Goal: Task Accomplishment & Management: Use online tool/utility

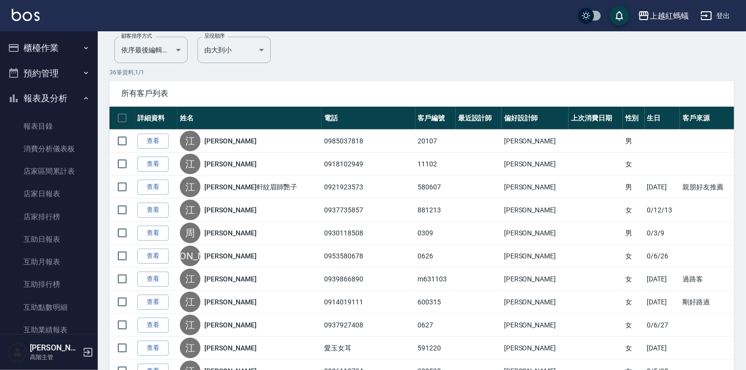
click at [34, 49] on button "櫃檯作業" at bounding box center [49, 47] width 90 height 25
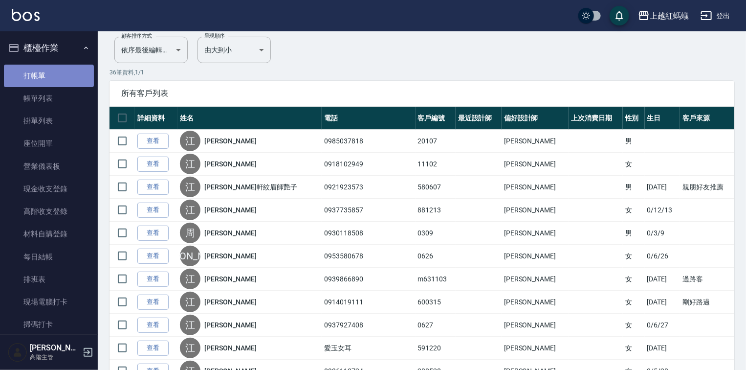
click at [55, 78] on link "打帳單" at bounding box center [49, 76] width 90 height 22
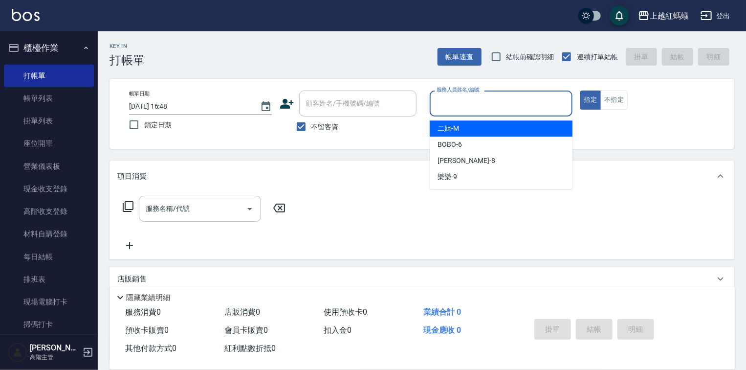
click at [474, 101] on input "服務人員姓名/編號" at bounding box center [501, 103] width 134 height 17
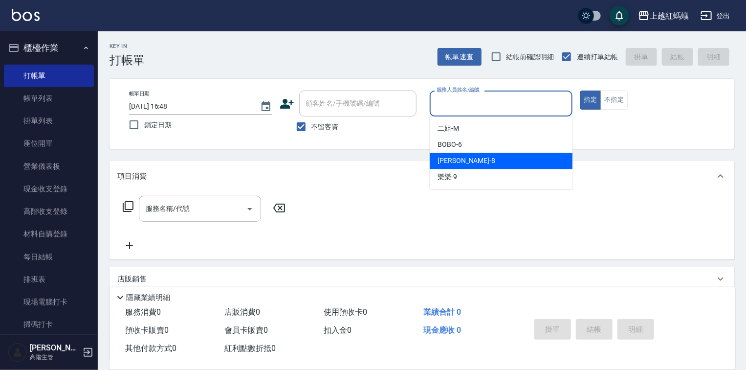
click at [483, 159] on div "[PERSON_NAME] -8" at bounding box center [501, 161] width 143 height 16
type input "[PERSON_NAME]-8"
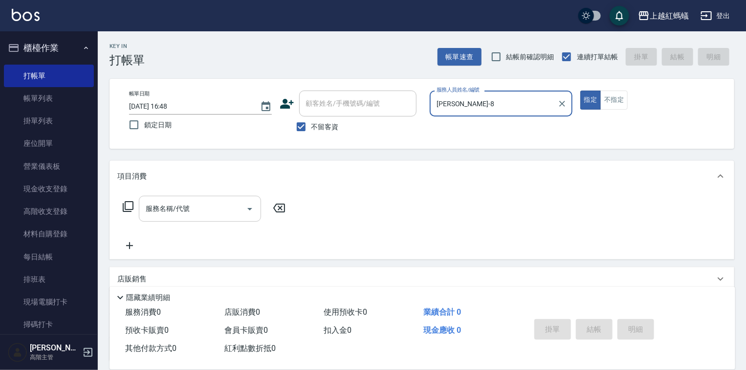
click at [205, 214] on input "服務名稱/代號" at bounding box center [192, 208] width 99 height 17
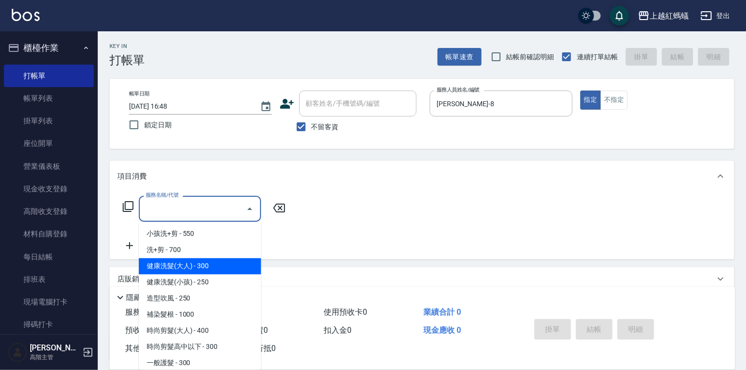
click at [239, 266] on span "健康洗髮(大人) - 300" at bounding box center [200, 266] width 122 height 16
type input "健康洗髮(大人)(201)"
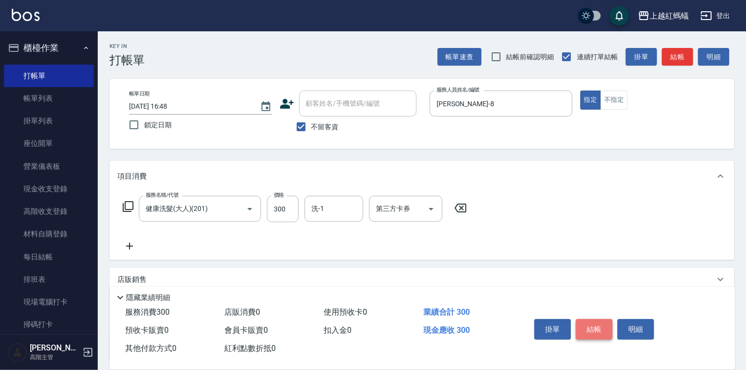
click at [583, 328] on button "結帳" at bounding box center [594, 329] width 37 height 21
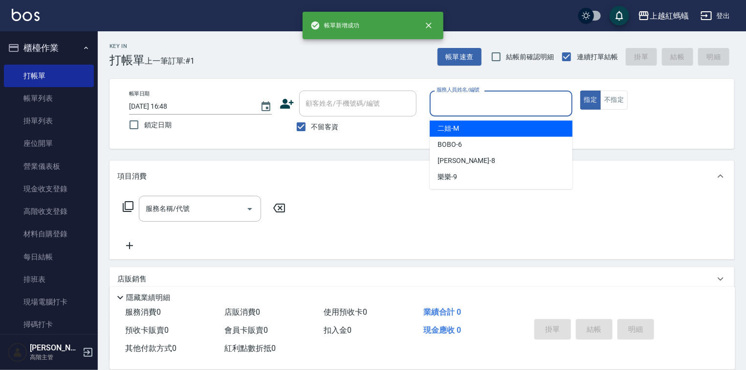
click at [480, 110] on input "服務人員姓名/編號" at bounding box center [501, 103] width 134 height 17
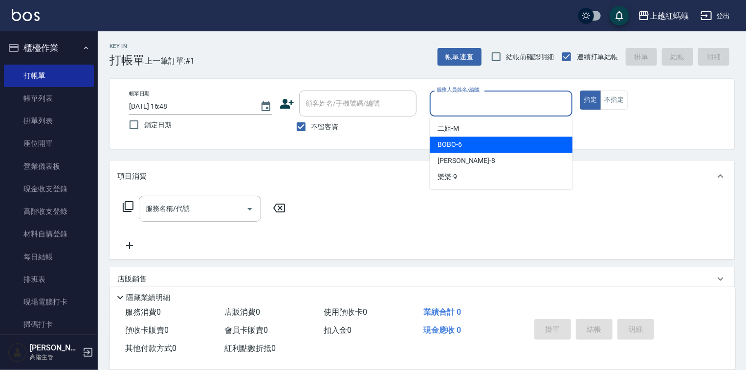
click at [481, 142] on div "BOBO -6" at bounding box center [501, 144] width 143 height 16
type input "BOBO-6"
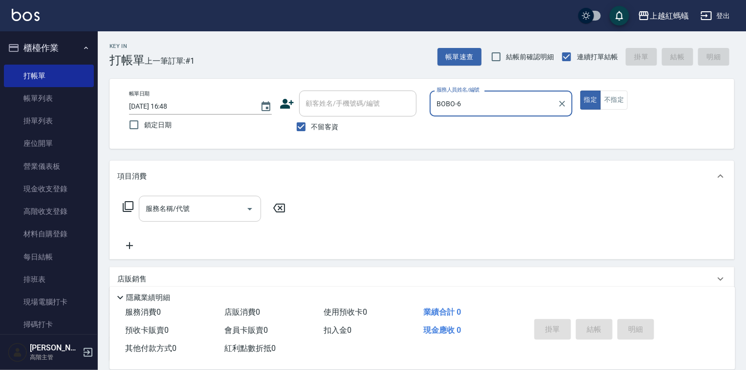
click at [208, 203] on input "服務名稱/代號" at bounding box center [192, 208] width 99 height 17
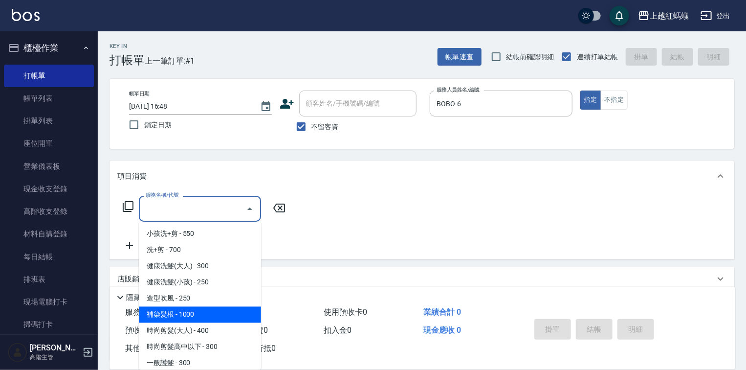
click at [184, 312] on span "補染髮根 - 1000" at bounding box center [200, 315] width 122 height 16
type input "補染髮根(204)"
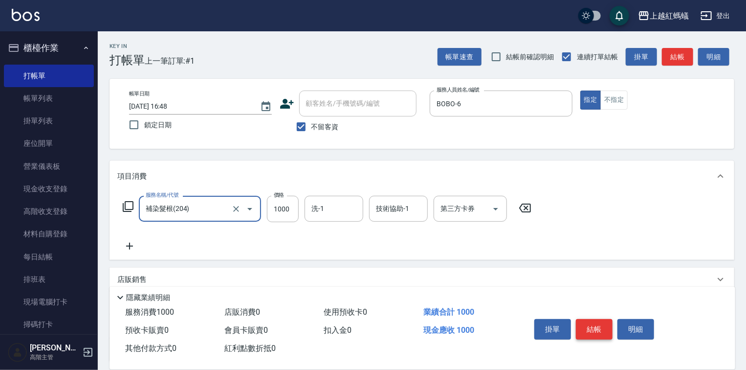
click at [591, 321] on button "結帳" at bounding box center [594, 329] width 37 height 21
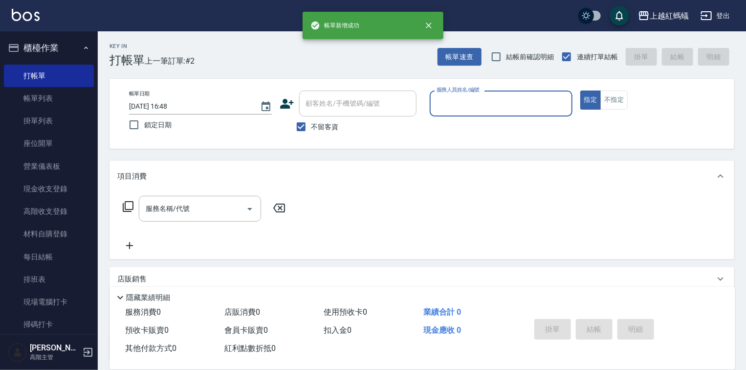
click at [525, 112] on div "服務人員姓名/編號" at bounding box center [501, 103] width 143 height 26
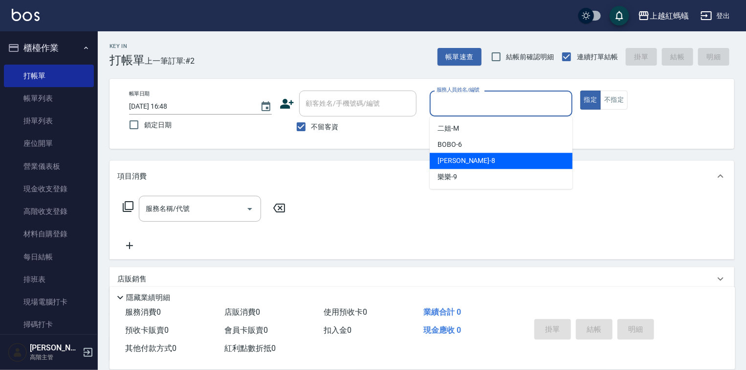
click at [520, 160] on div "[PERSON_NAME] -8" at bounding box center [501, 161] width 143 height 16
type input "[PERSON_NAME]-8"
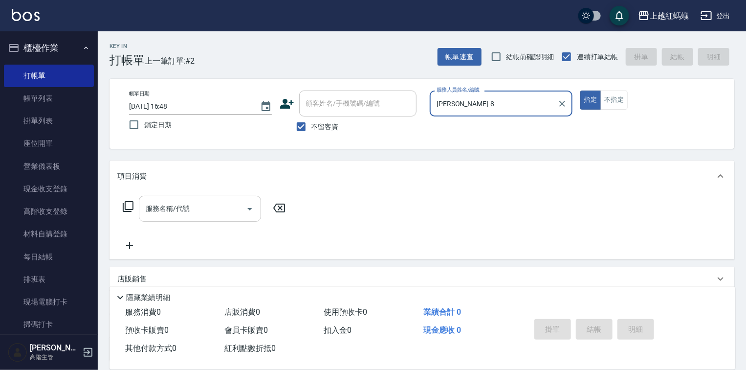
click at [214, 207] on input "服務名稱/代號" at bounding box center [192, 208] width 99 height 17
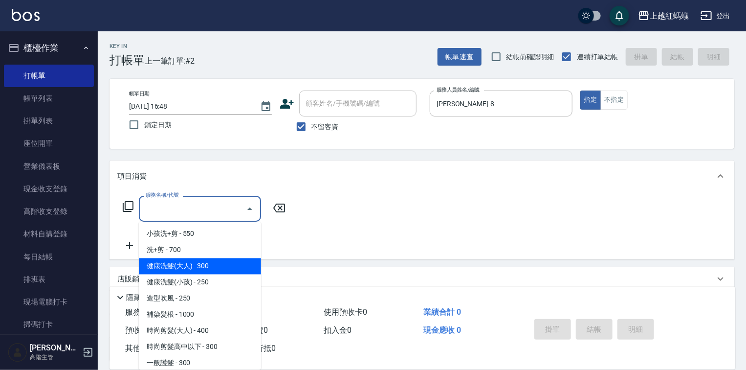
drag, startPoint x: 243, startPoint y: 267, endPoint x: 402, endPoint y: 268, distance: 159.4
click at [244, 267] on span "健康洗髮(大人) - 300" at bounding box center [200, 266] width 122 height 16
type input "健康洗髮(大人)(201)"
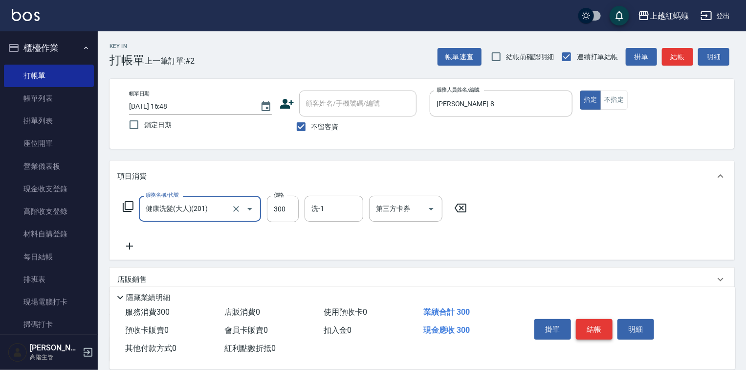
click at [594, 323] on button "結帳" at bounding box center [594, 329] width 37 height 21
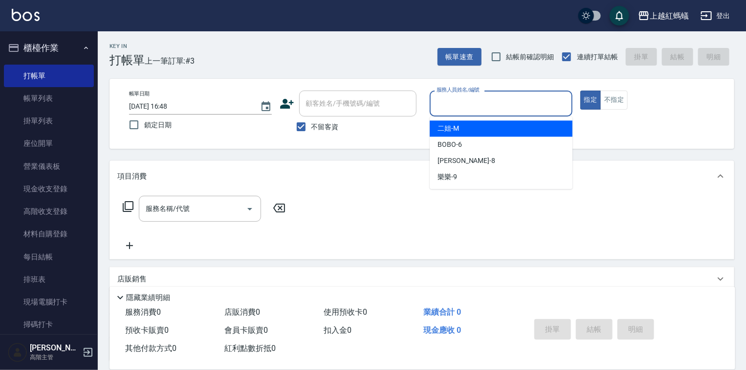
click at [504, 98] on input "服務人員姓名/編號" at bounding box center [501, 103] width 134 height 17
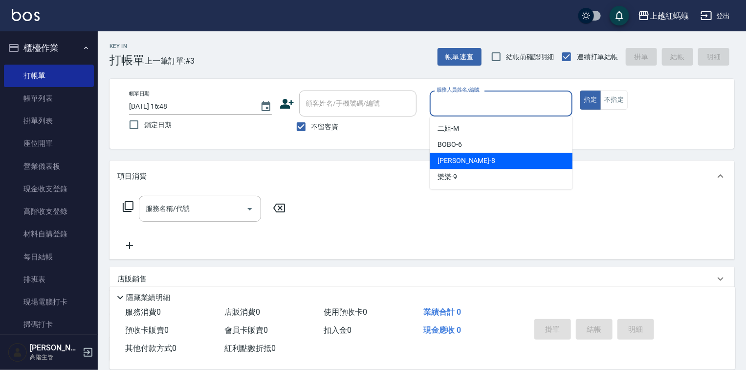
click at [491, 159] on div "[PERSON_NAME] -8" at bounding box center [501, 161] width 143 height 16
type input "[PERSON_NAME]-8"
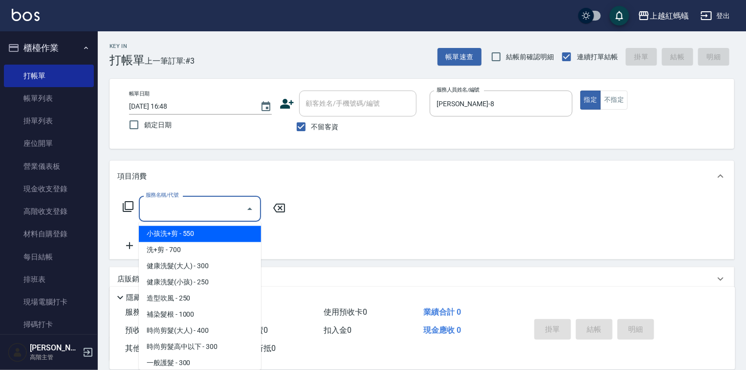
click at [215, 211] on input "服務名稱/代號" at bounding box center [192, 208] width 99 height 17
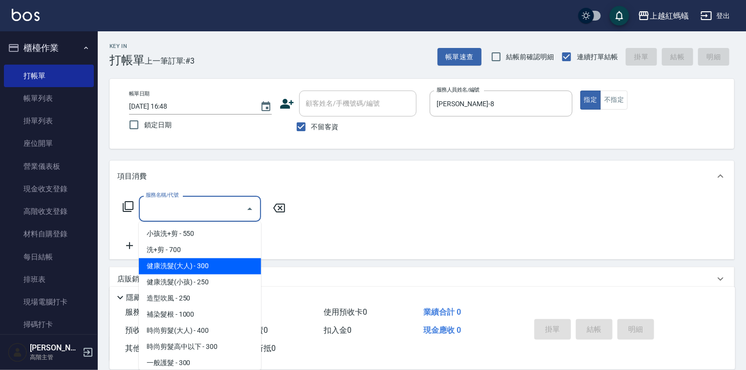
click at [228, 265] on span "健康洗髮(大人) - 300" at bounding box center [200, 266] width 122 height 16
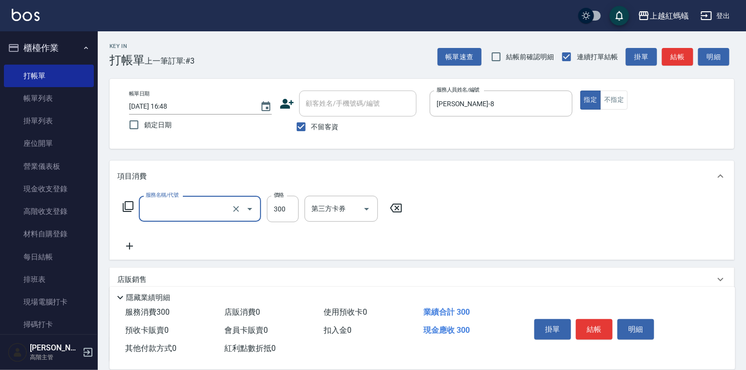
type input "健康洗髮(大人)(201)"
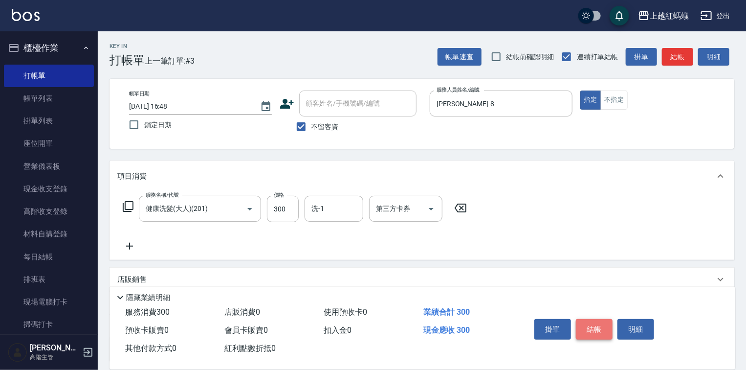
click at [597, 322] on button "結帳" at bounding box center [594, 329] width 37 height 21
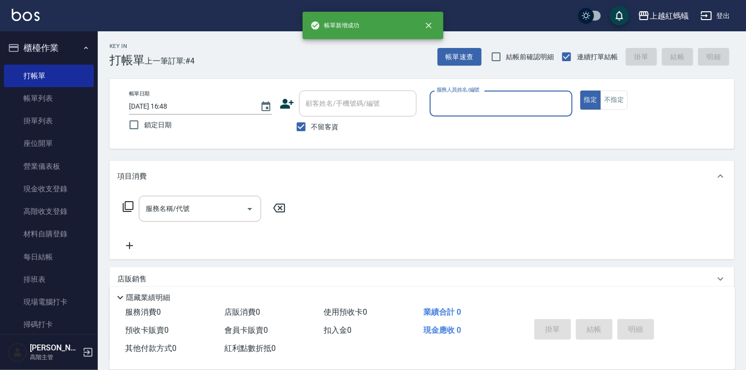
click at [481, 105] on input "服務人員姓名/編號" at bounding box center [501, 103] width 134 height 17
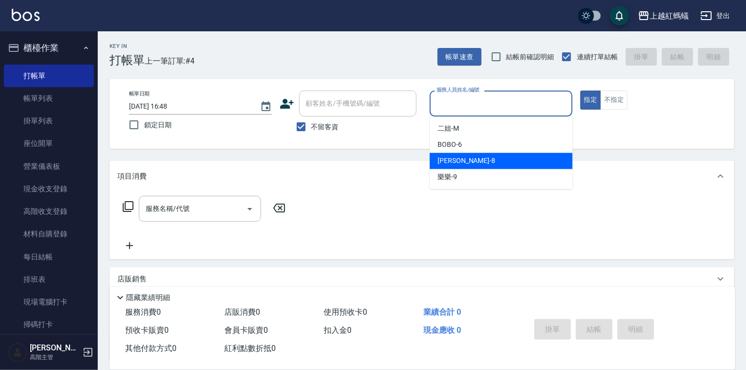
click at [470, 158] on div "[PERSON_NAME] -8" at bounding box center [501, 161] width 143 height 16
type input "[PERSON_NAME]-8"
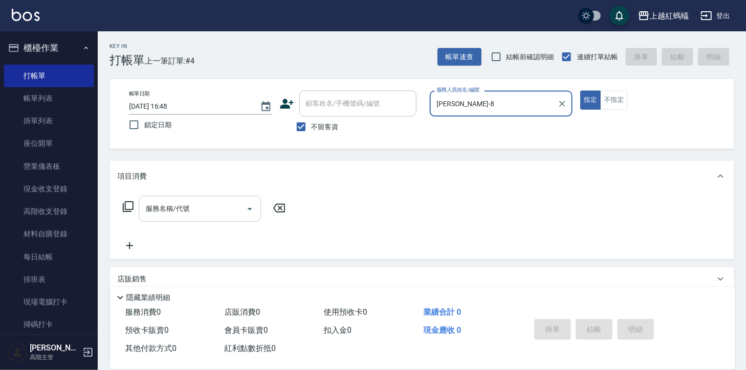
click at [217, 214] on input "服務名稱/代號" at bounding box center [192, 208] width 99 height 17
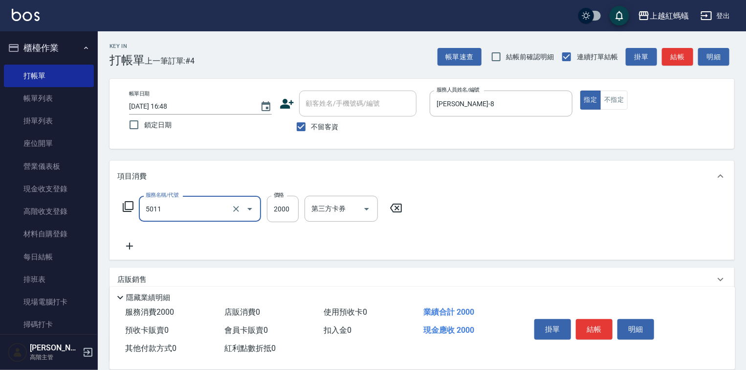
type input "[PERSON_NAME](短)(5011)"
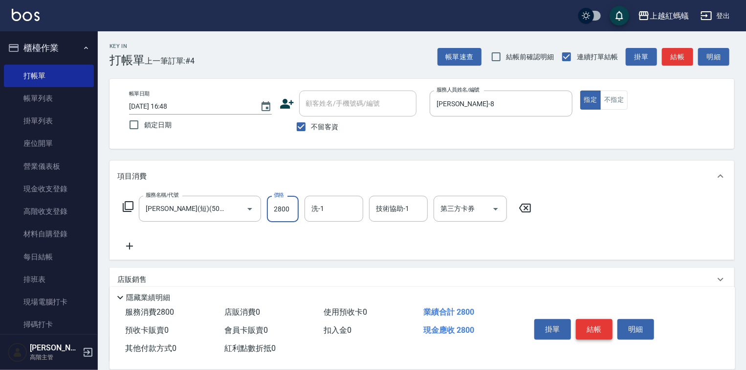
type input "2800"
click at [587, 325] on button "結帳" at bounding box center [594, 329] width 37 height 21
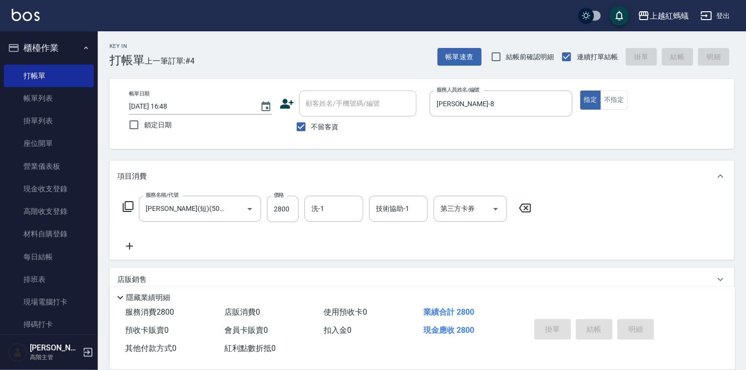
type input "[DATE] 16:49"
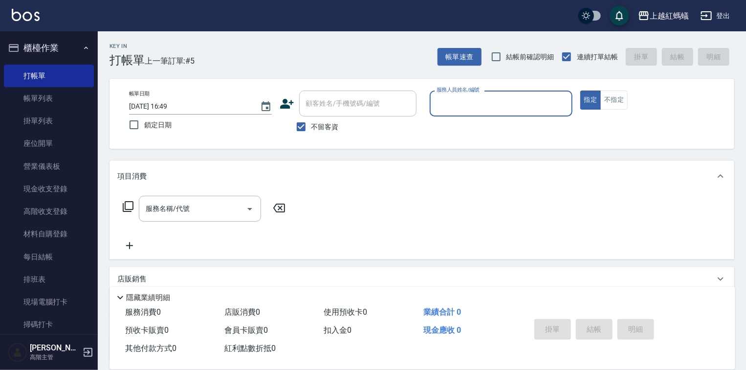
drag, startPoint x: 494, startPoint y: 100, endPoint x: 493, endPoint y: 108, distance: 8.4
click at [494, 100] on input "服務人員姓名/編號" at bounding box center [501, 103] width 134 height 17
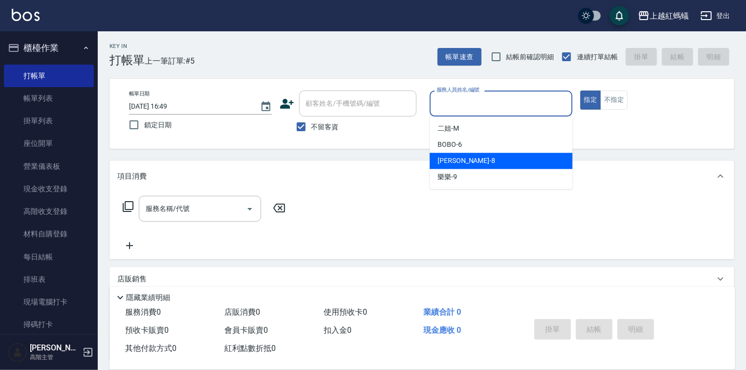
click at [467, 157] on div "[PERSON_NAME] -8" at bounding box center [501, 161] width 143 height 16
type input "[PERSON_NAME]-8"
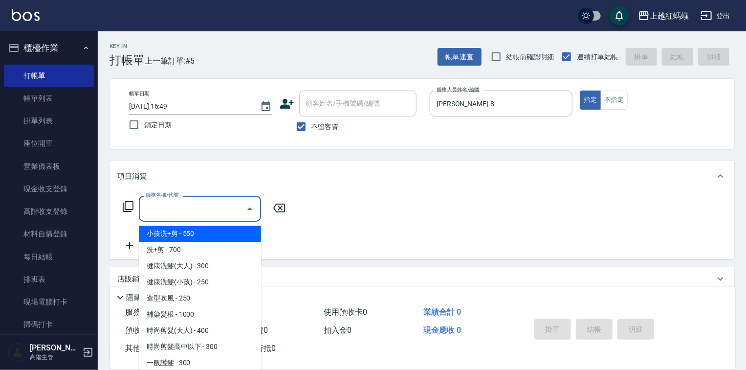
click at [177, 210] on input "服務名稱/代號" at bounding box center [192, 208] width 99 height 17
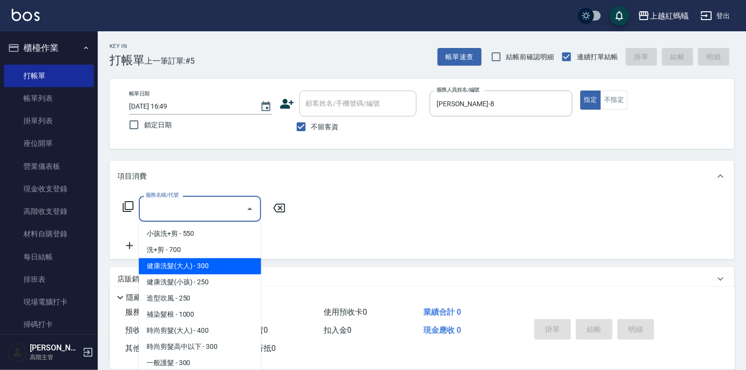
click at [226, 263] on span "健康洗髮(大人) - 300" at bounding box center [200, 266] width 122 height 16
type input "健康洗髮(大人)(201)"
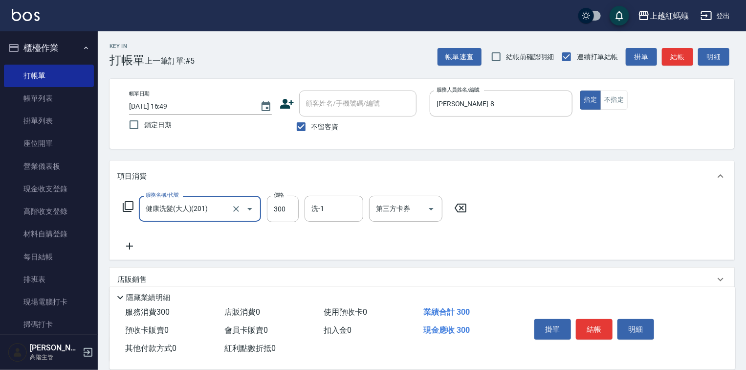
drag, startPoint x: 603, startPoint y: 329, endPoint x: 604, endPoint y: 323, distance: 5.5
click at [603, 325] on button "結帳" at bounding box center [594, 329] width 37 height 21
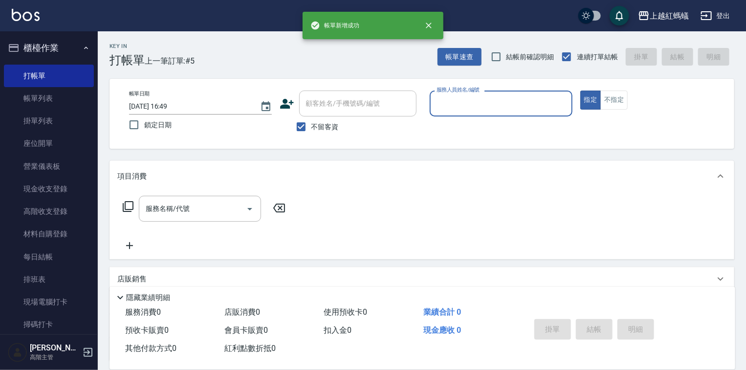
click at [487, 97] on input "服務人員姓名/編號" at bounding box center [501, 103] width 134 height 17
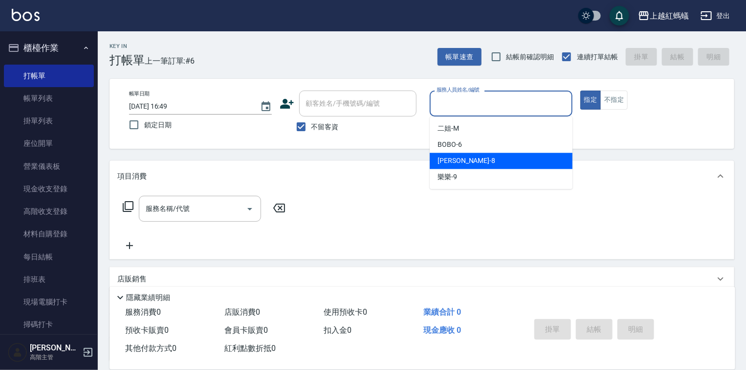
click at [473, 164] on div "[PERSON_NAME] -8" at bounding box center [501, 161] width 143 height 16
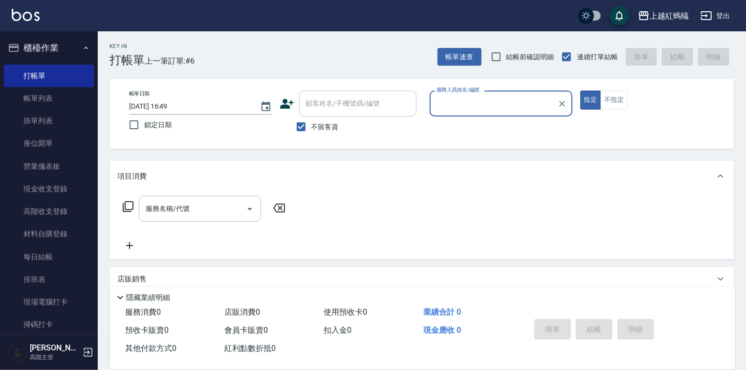
type input "[PERSON_NAME]-8"
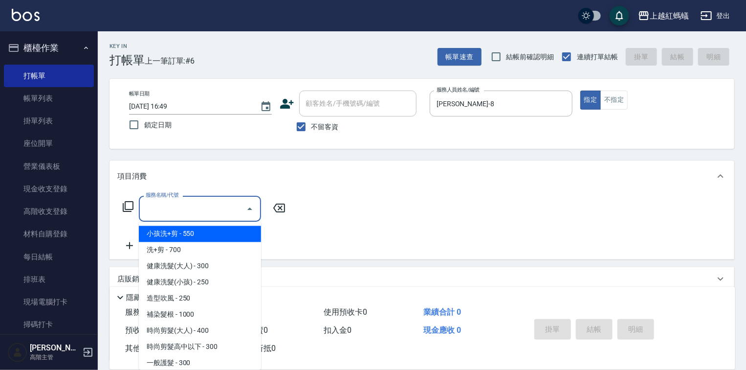
drag, startPoint x: 195, startPoint y: 203, endPoint x: 203, endPoint y: 209, distance: 10.9
click at [196, 203] on input "服務名稱/代號" at bounding box center [192, 208] width 99 height 17
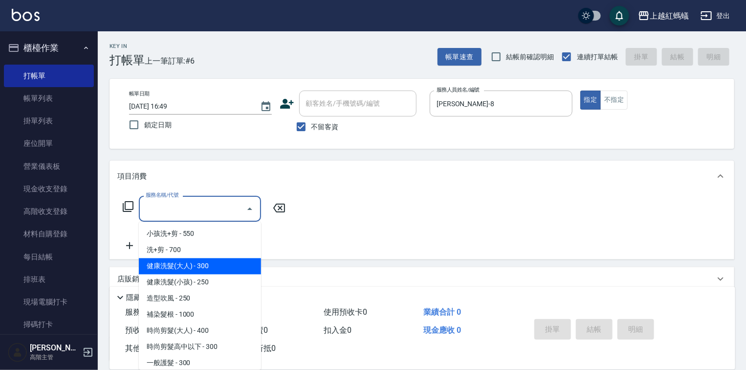
click at [237, 270] on span "健康洗髮(大人) - 300" at bounding box center [200, 266] width 122 height 16
type input "健康洗髮(大人)(201)"
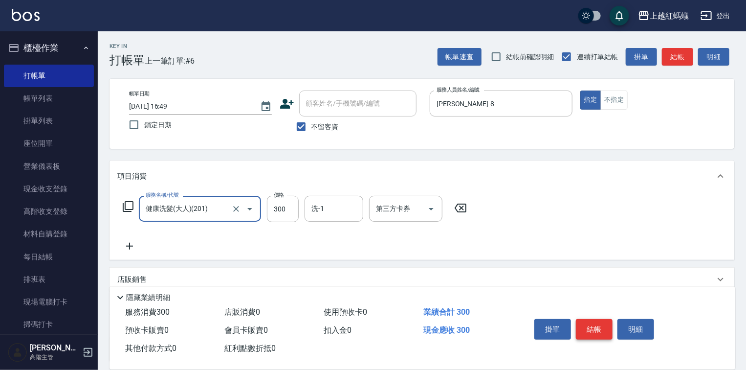
click at [595, 321] on button "結帳" at bounding box center [594, 329] width 37 height 21
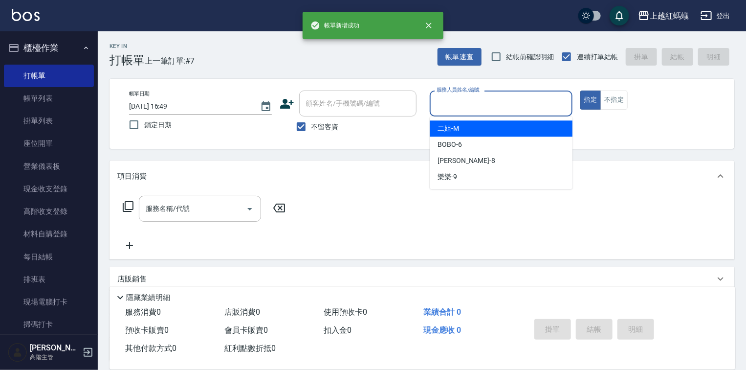
click at [507, 110] on input "服務人員姓名/編號" at bounding box center [501, 103] width 134 height 17
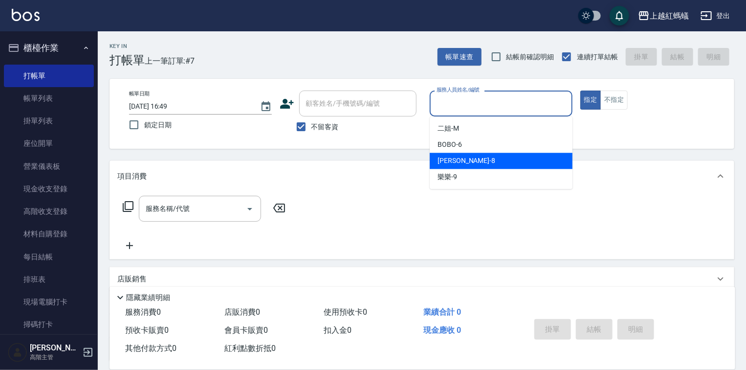
click at [494, 159] on div "[PERSON_NAME] -8" at bounding box center [501, 161] width 143 height 16
type input "[PERSON_NAME]-8"
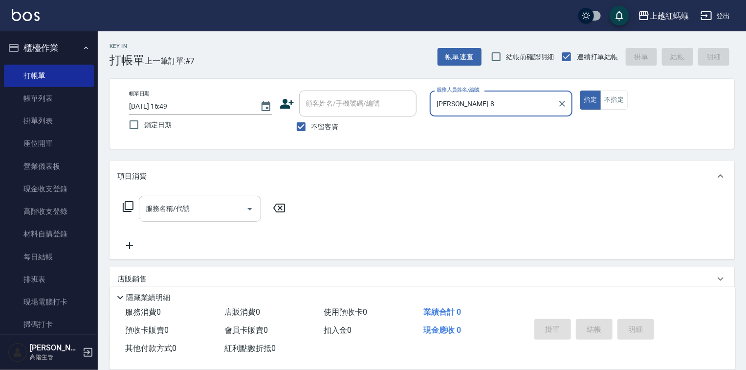
click at [203, 213] on input "服務名稱/代號" at bounding box center [192, 208] width 99 height 17
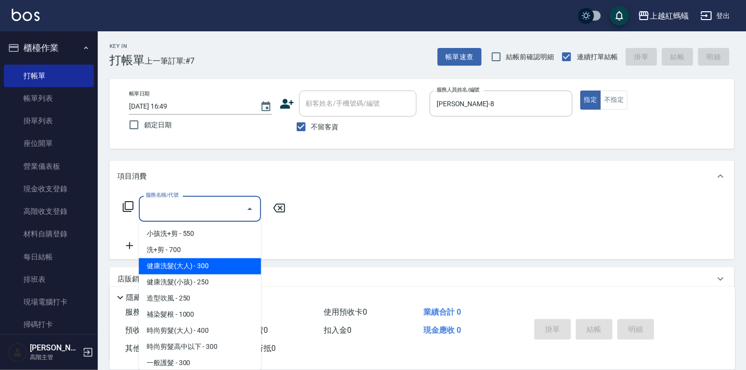
drag, startPoint x: 221, startPoint y: 265, endPoint x: 243, endPoint y: 274, distance: 24.3
click at [221, 264] on span "健康洗髮(大人) - 300" at bounding box center [200, 266] width 122 height 16
type input "健康洗髮(大人)(201)"
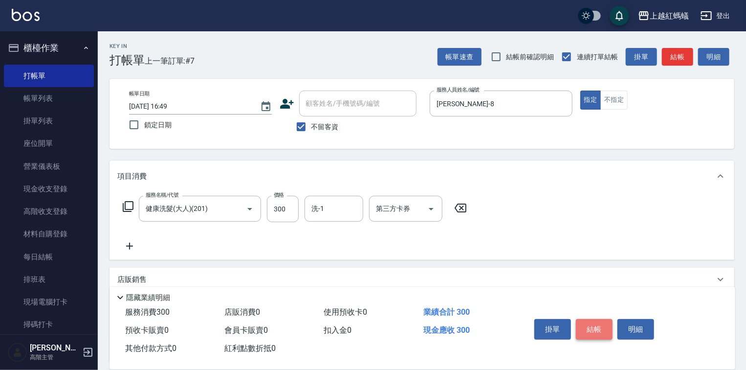
click at [581, 325] on button "結帳" at bounding box center [594, 329] width 37 height 21
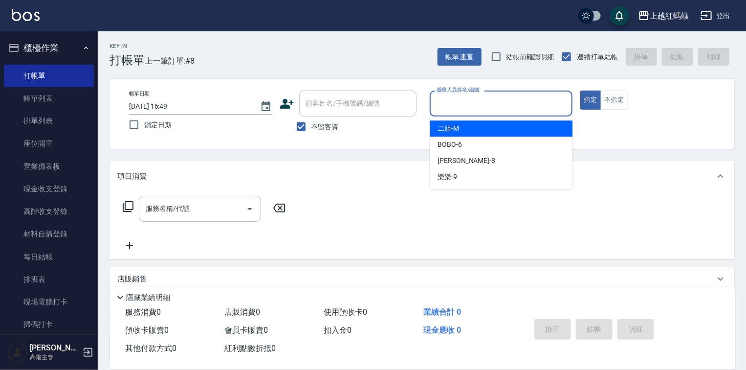
click at [469, 104] on input "服務人員姓名/編號" at bounding box center [501, 103] width 134 height 17
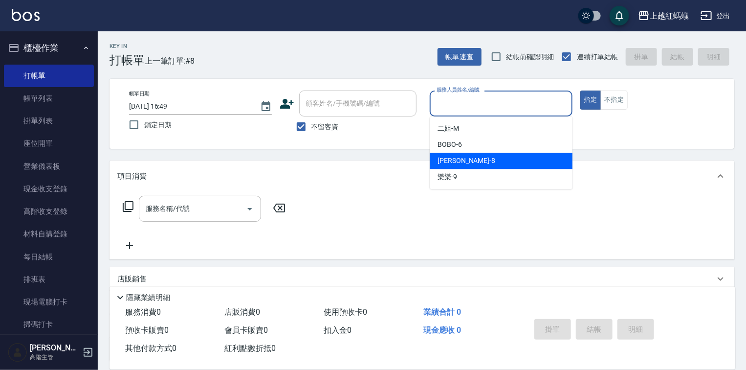
click at [470, 162] on div "[PERSON_NAME] -8" at bounding box center [501, 161] width 143 height 16
type input "[PERSON_NAME]-8"
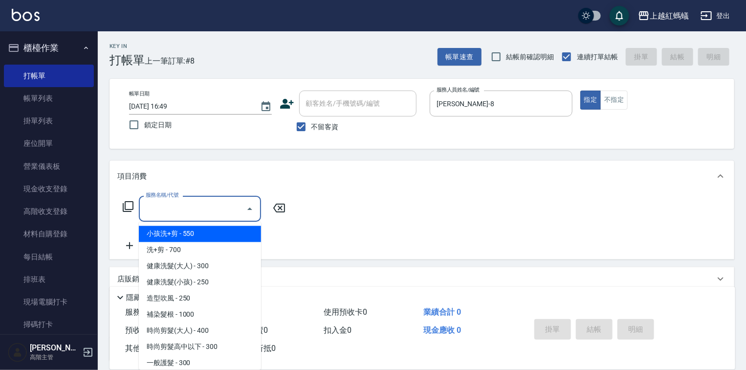
click at [197, 201] on input "服務名稱/代號" at bounding box center [192, 208] width 99 height 17
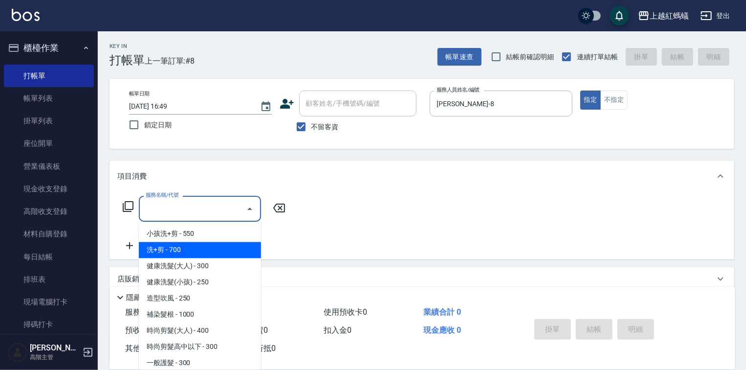
click at [180, 250] on span "洗+剪 - 700" at bounding box center [200, 250] width 122 height 16
type input "洗+剪(200)"
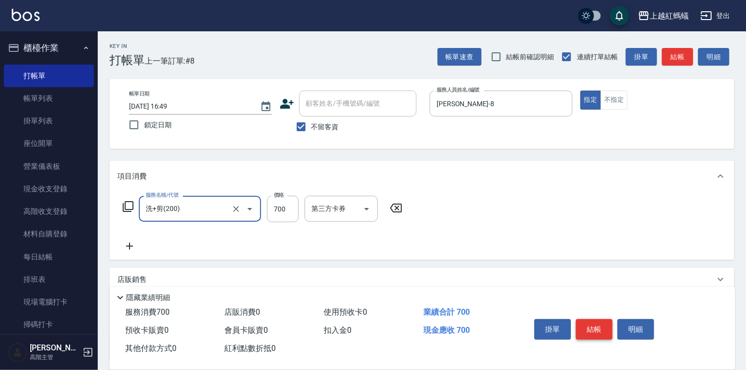
click at [597, 326] on button "結帳" at bounding box center [594, 329] width 37 height 21
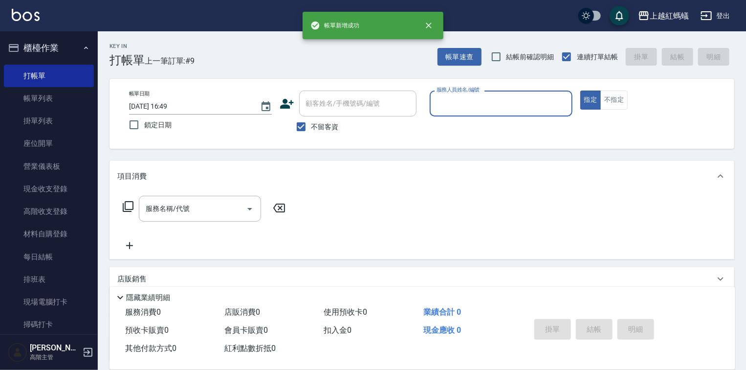
drag, startPoint x: 488, startPoint y: 93, endPoint x: 491, endPoint y: 113, distance: 20.2
click at [489, 93] on div "服務人員姓名/編號" at bounding box center [501, 103] width 143 height 26
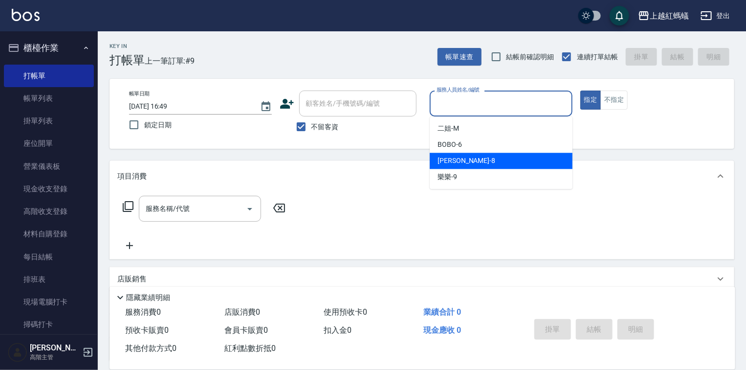
click at [491, 162] on div "[PERSON_NAME] -8" at bounding box center [501, 161] width 143 height 16
type input "[PERSON_NAME]-8"
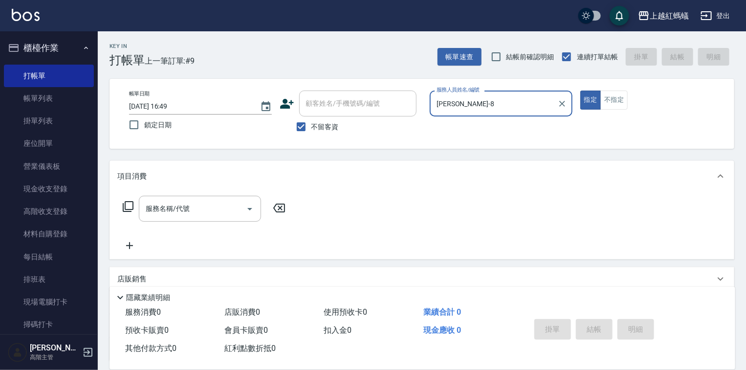
click at [178, 199] on div "服務名稱/代號" at bounding box center [200, 209] width 122 height 26
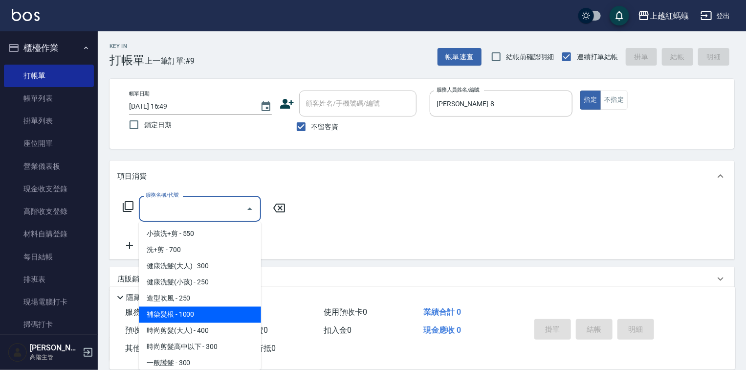
click at [203, 313] on span "補染髮根 - 1000" at bounding box center [200, 315] width 122 height 16
type input "補染髮根(204)"
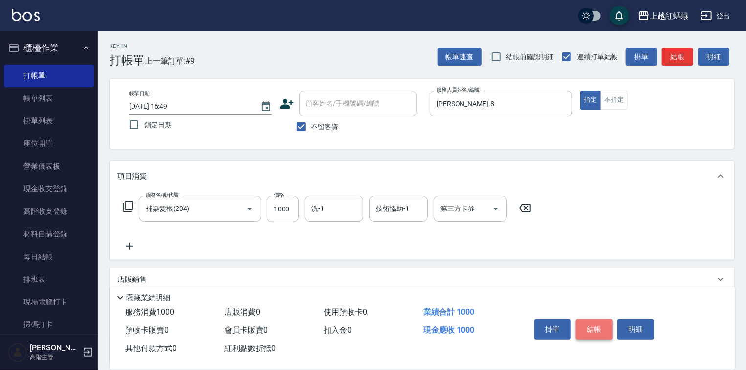
click at [607, 324] on button "結帳" at bounding box center [594, 329] width 37 height 21
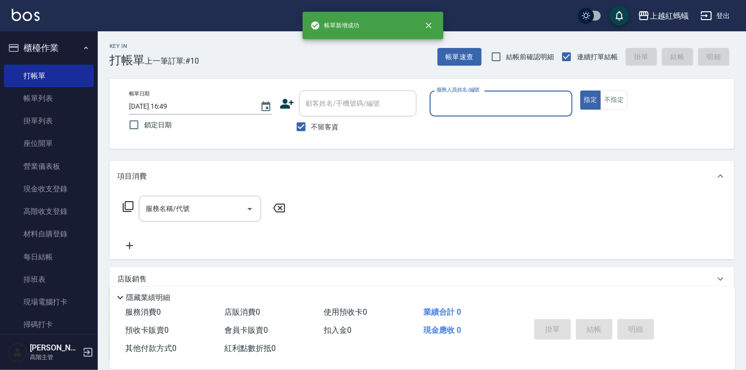
click at [519, 99] on input "服務人員姓名/編號" at bounding box center [501, 103] width 134 height 17
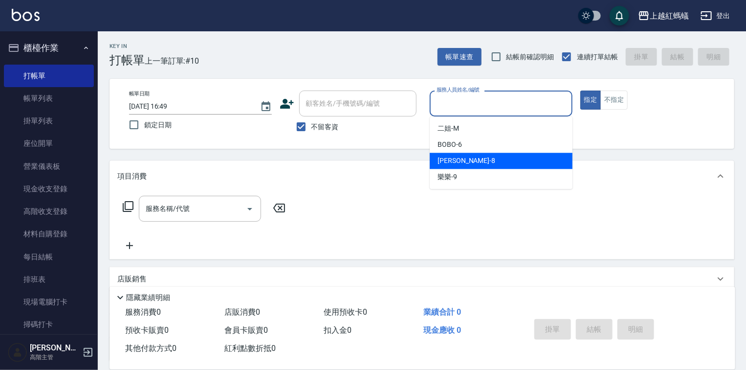
click at [473, 164] on div "[PERSON_NAME] -8" at bounding box center [501, 161] width 143 height 16
type input "[PERSON_NAME]-8"
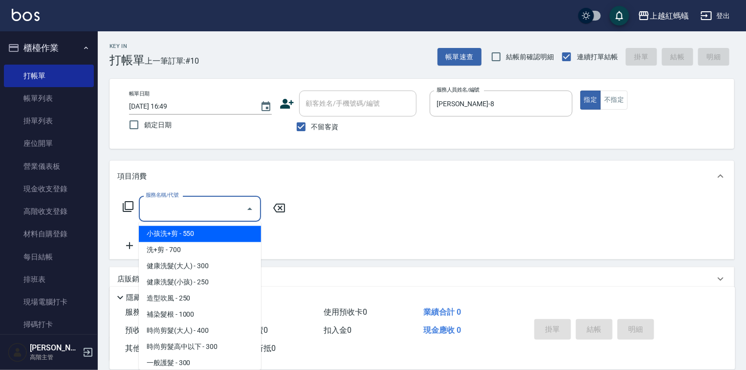
click at [210, 213] on input "服務名稱/代號" at bounding box center [192, 208] width 99 height 17
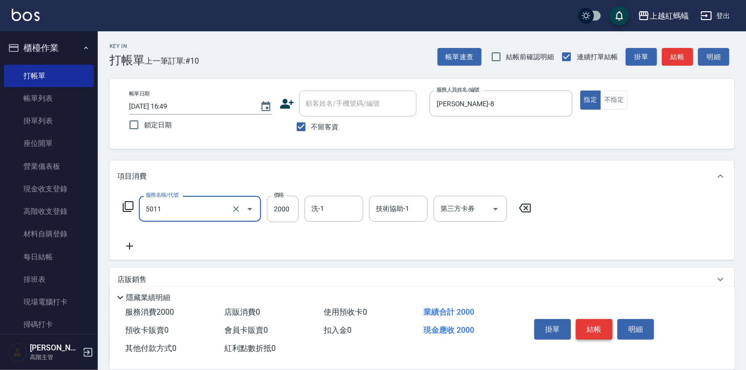
type input "[PERSON_NAME](短)(5011)"
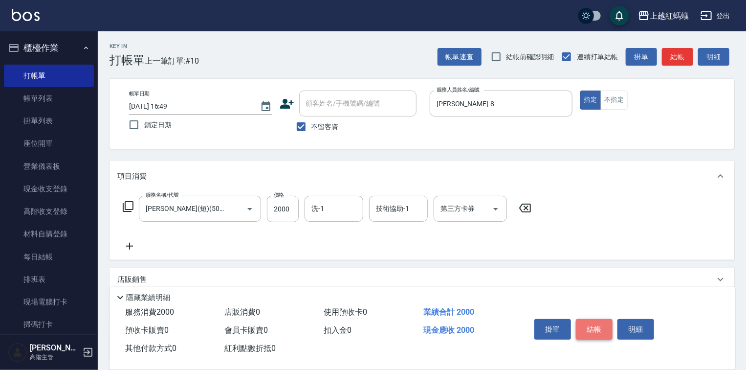
click at [585, 323] on button "結帳" at bounding box center [594, 329] width 37 height 21
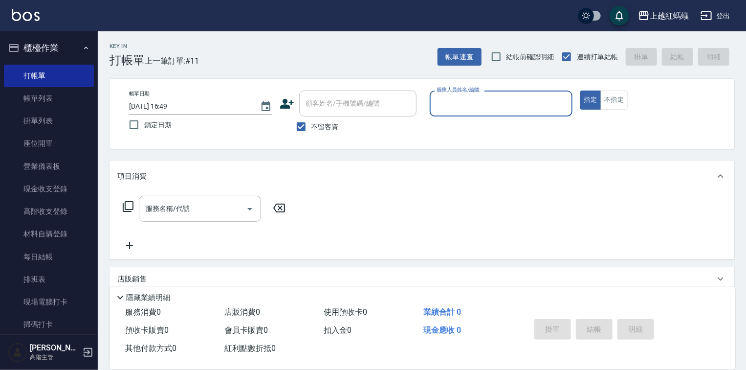
click at [482, 95] on input "服務人員姓名/編號" at bounding box center [501, 103] width 134 height 17
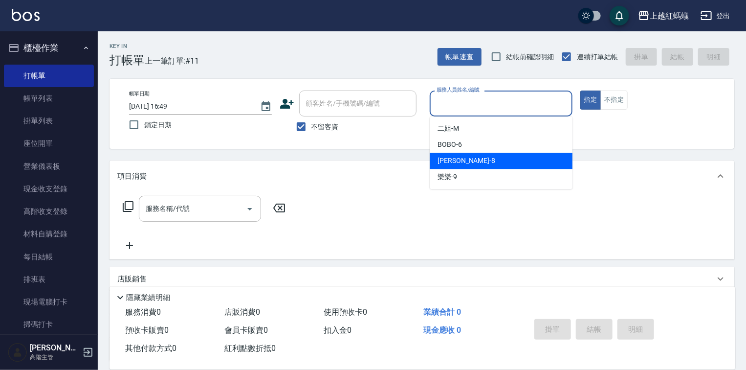
click at [469, 163] on div "[PERSON_NAME] -8" at bounding box center [501, 161] width 143 height 16
type input "[PERSON_NAME]-8"
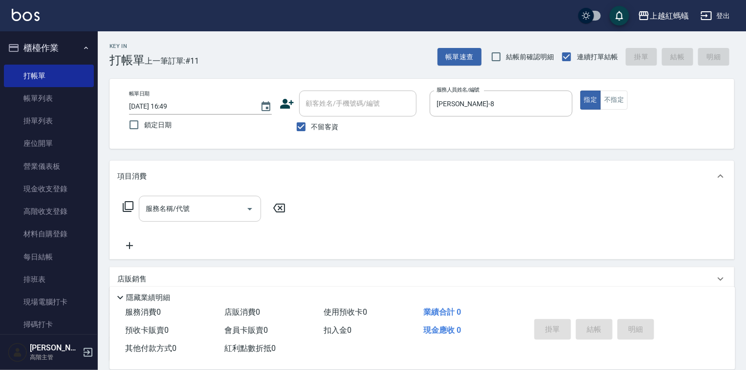
drag, startPoint x: 200, startPoint y: 194, endPoint x: 201, endPoint y: 200, distance: 6.4
click at [201, 195] on div "服務名稱/代號 服務名稱/代號" at bounding box center [422, 225] width 625 height 67
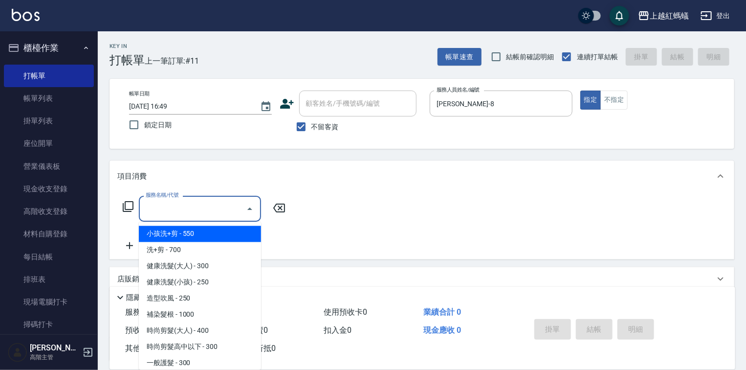
click at [213, 202] on input "服務名稱/代號" at bounding box center [192, 208] width 99 height 17
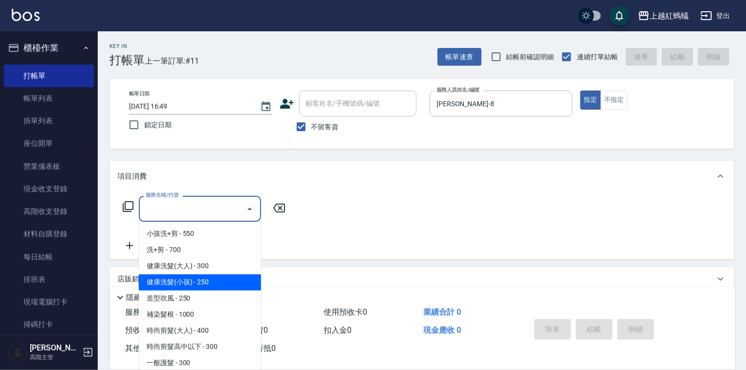
drag, startPoint x: 208, startPoint y: 279, endPoint x: 219, endPoint y: 285, distance: 12.0
click at [208, 280] on span "健康洗髮(小孩) - 250" at bounding box center [200, 282] width 122 height 16
type input "健康洗髮(小孩)(202)"
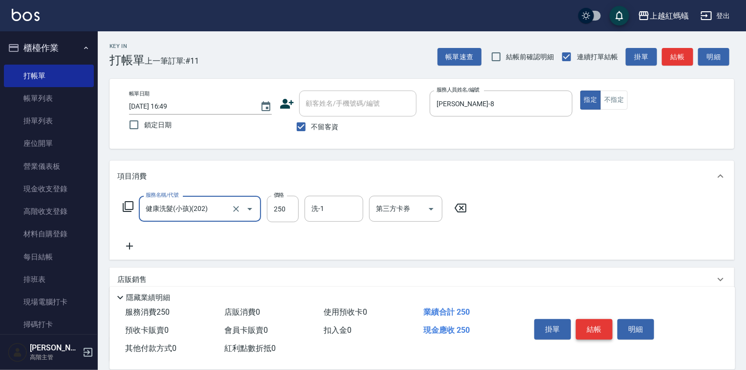
click at [590, 330] on button "結帳" at bounding box center [594, 329] width 37 height 21
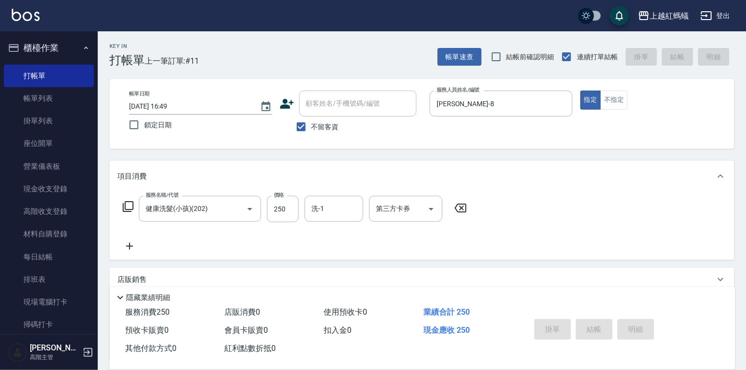
type input "[DATE] 16:50"
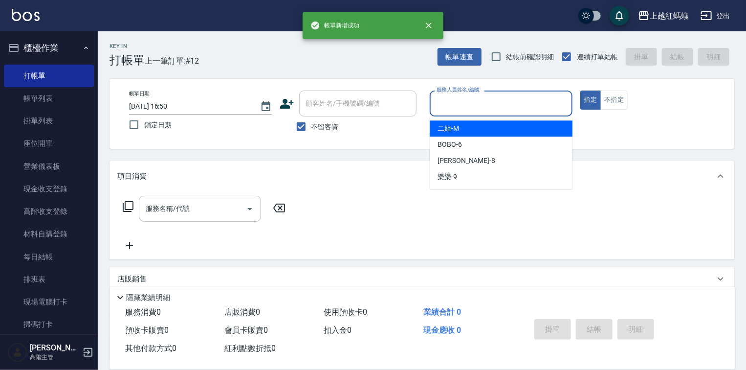
click at [481, 99] on input "服務人員姓名/編號" at bounding box center [501, 103] width 134 height 17
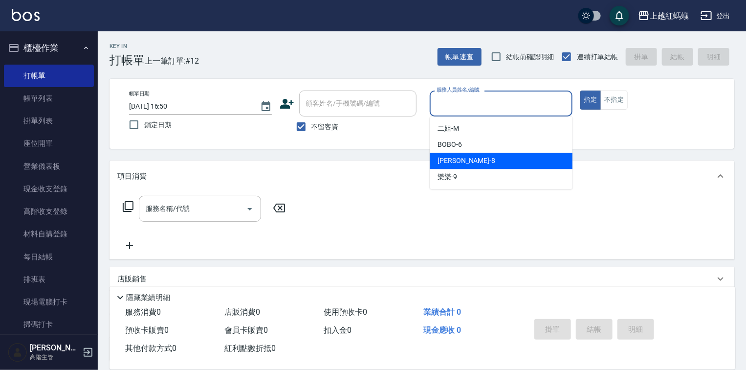
click at [473, 162] on div "[PERSON_NAME] -8" at bounding box center [501, 161] width 143 height 16
type input "[PERSON_NAME]-8"
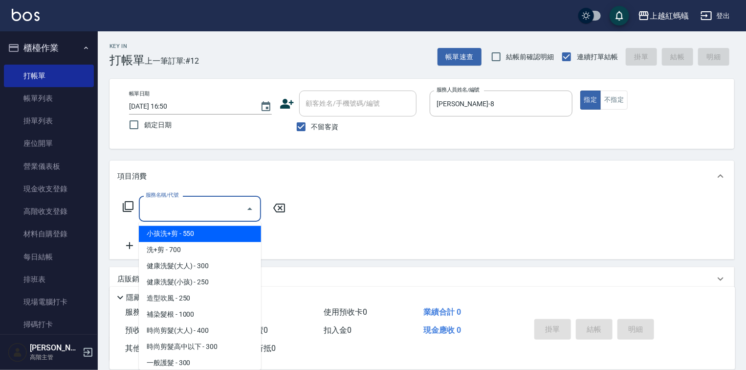
click at [212, 211] on input "服務名稱/代號" at bounding box center [192, 208] width 99 height 17
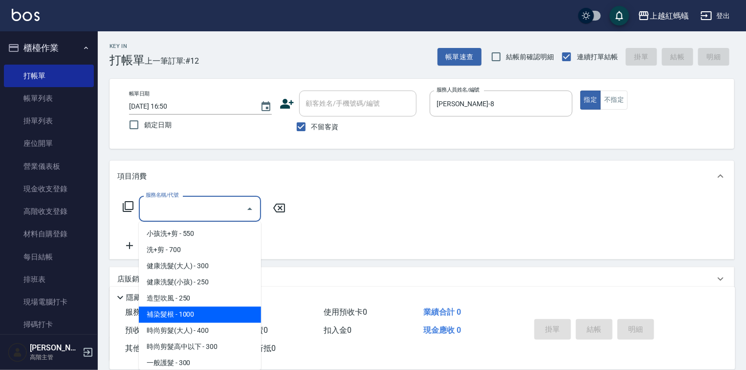
click at [194, 309] on span "補染髮根 - 1000" at bounding box center [200, 315] width 122 height 16
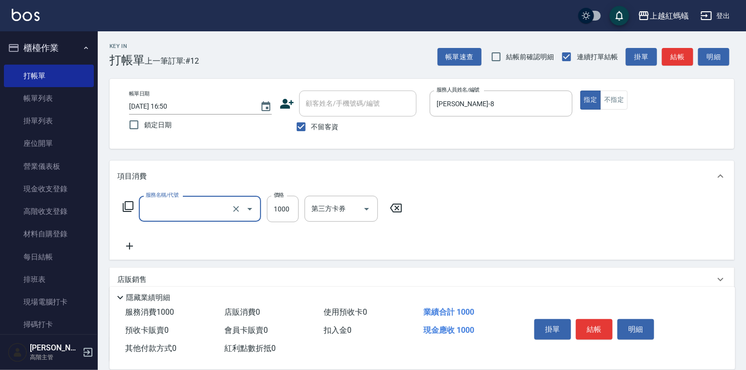
type input "補染髮根(204)"
click at [601, 319] on button "結帳" at bounding box center [594, 329] width 37 height 21
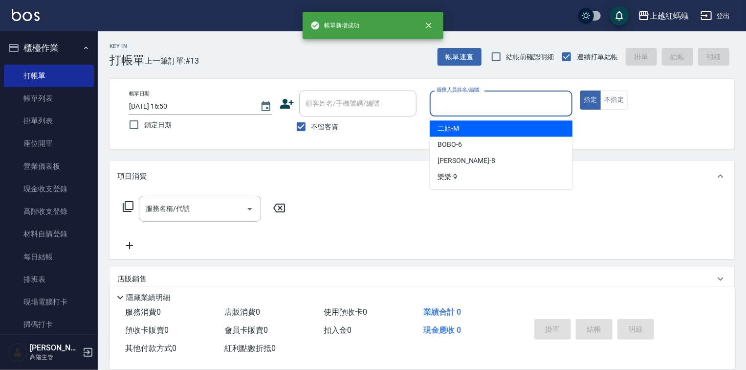
click at [491, 102] on input "服務人員姓名/編號" at bounding box center [501, 103] width 134 height 17
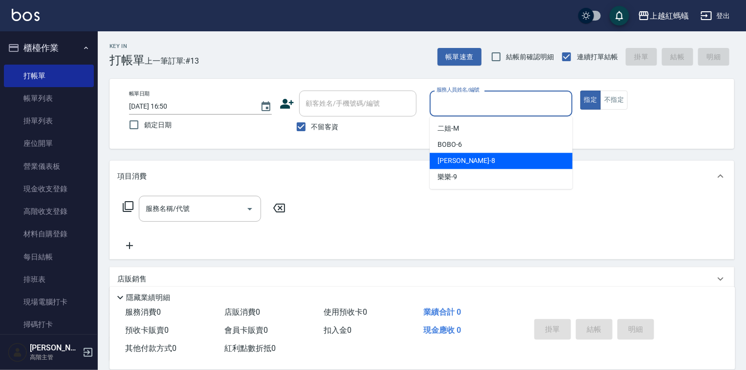
click at [480, 160] on div "[PERSON_NAME] -8" at bounding box center [501, 161] width 143 height 16
type input "[PERSON_NAME]-8"
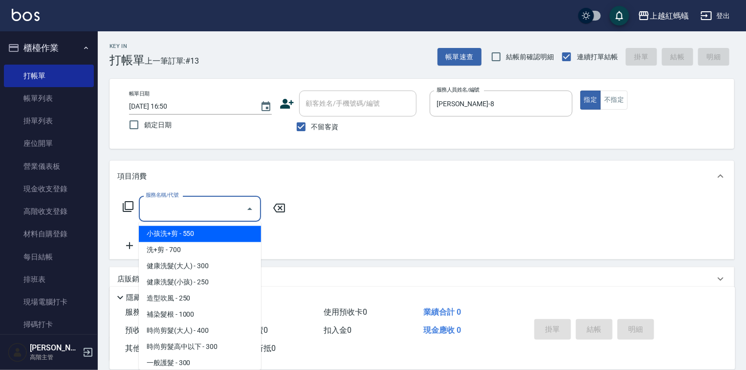
click at [196, 211] on input "服務名稱/代號" at bounding box center [192, 208] width 99 height 17
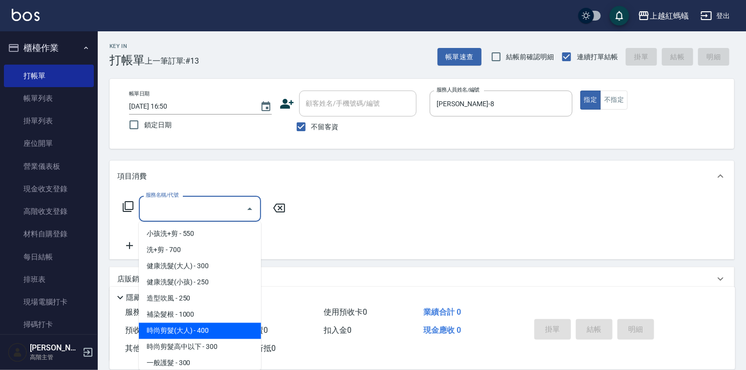
click at [239, 332] on span "時尚剪髮(大人) - 400" at bounding box center [200, 331] width 122 height 16
type input "時尚剪髮(大人)(301)"
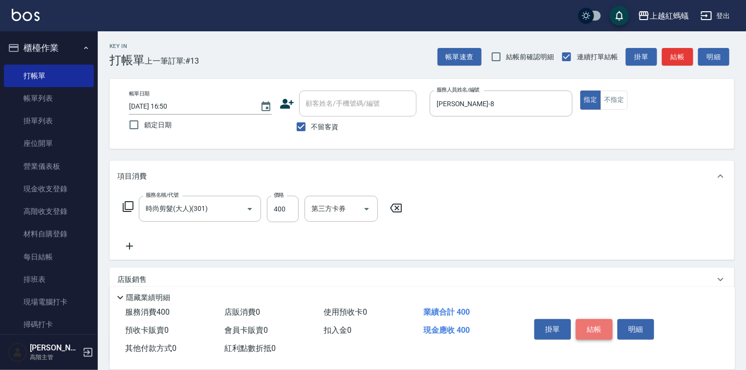
click at [589, 322] on button "結帳" at bounding box center [594, 329] width 37 height 21
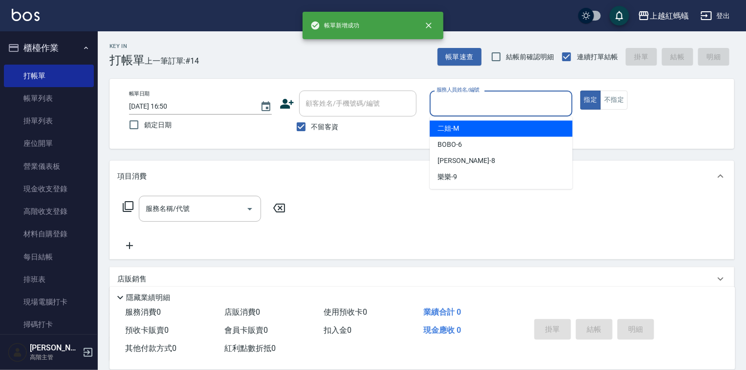
click at [497, 105] on input "服務人員姓名/編號" at bounding box center [501, 103] width 134 height 17
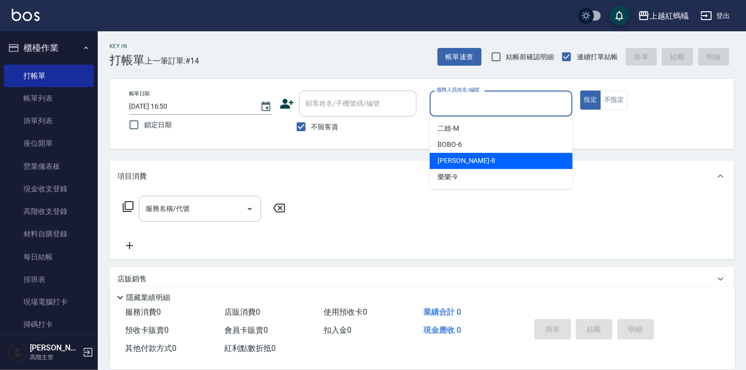
click at [464, 160] on div "[PERSON_NAME] -8" at bounding box center [501, 161] width 143 height 16
type input "[PERSON_NAME]-8"
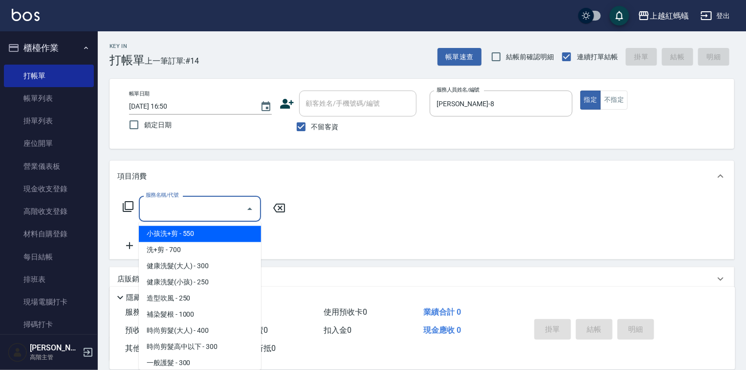
click at [189, 217] on input "服務名稱/代號" at bounding box center [192, 208] width 99 height 17
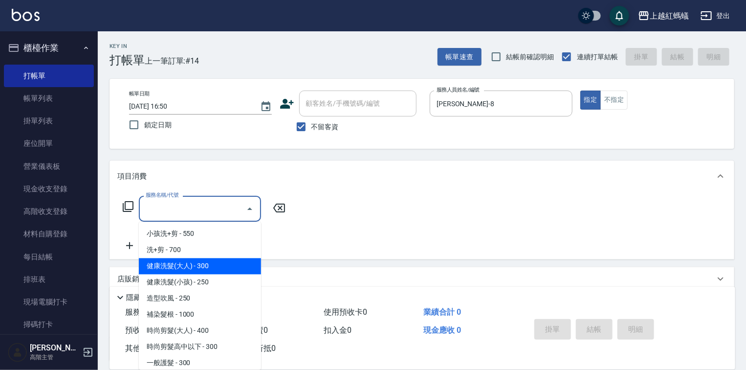
click at [228, 260] on span "健康洗髮(大人) - 300" at bounding box center [200, 266] width 122 height 16
type input "健康洗髮(大人)(201)"
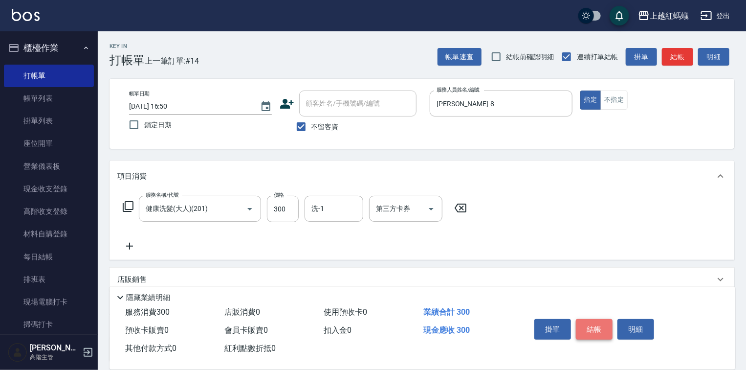
click at [601, 319] on button "結帳" at bounding box center [594, 329] width 37 height 21
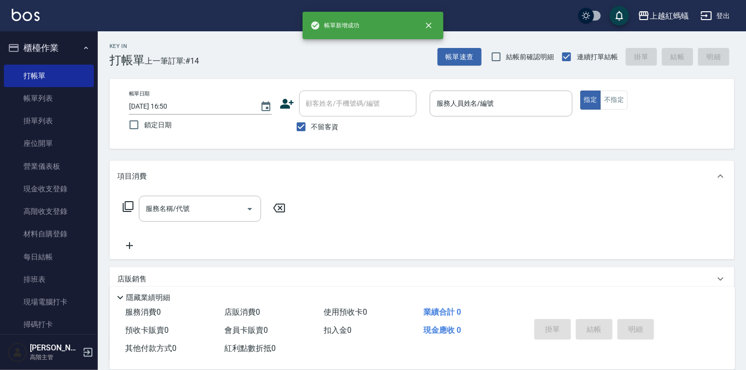
click at [595, 328] on div "掛單 結帳 明細" at bounding box center [595, 330] width 128 height 31
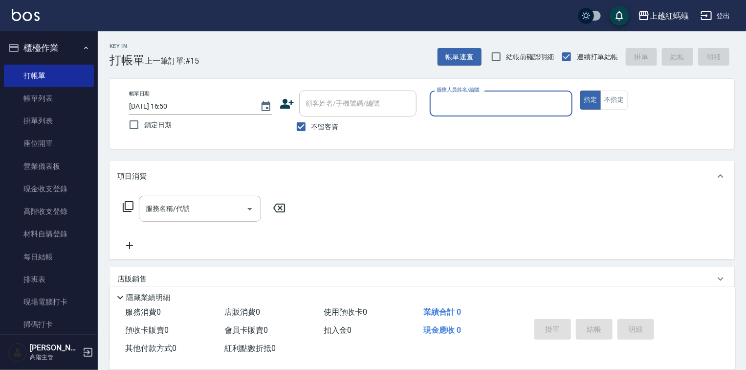
click at [458, 110] on input "服務人員姓名/編號" at bounding box center [501, 103] width 134 height 17
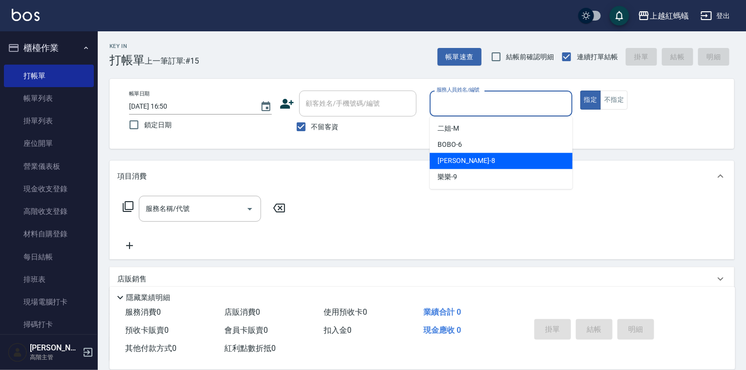
click at [450, 160] on span "[PERSON_NAME] -8" at bounding box center [467, 160] width 58 height 10
type input "[PERSON_NAME]-8"
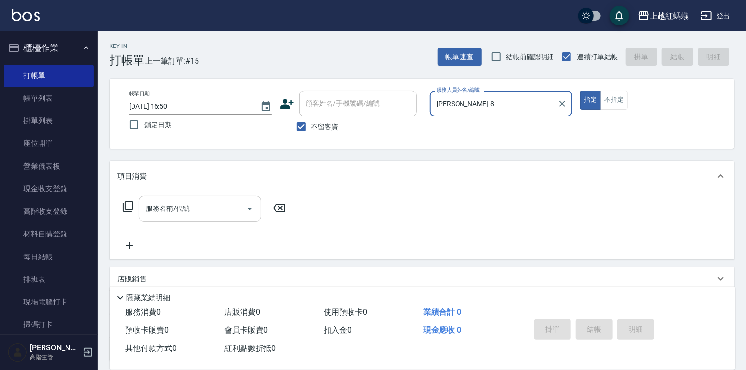
click at [239, 209] on input "服務名稱/代號" at bounding box center [192, 208] width 99 height 17
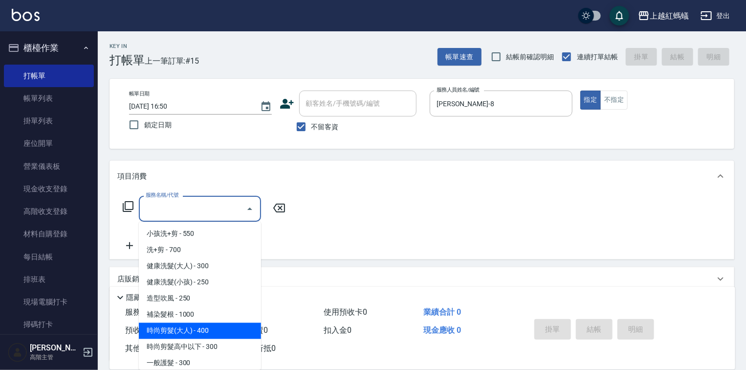
click at [206, 333] on span "時尚剪髮(大人) - 400" at bounding box center [200, 331] width 122 height 16
type input "時尚剪髮(大人)(301)"
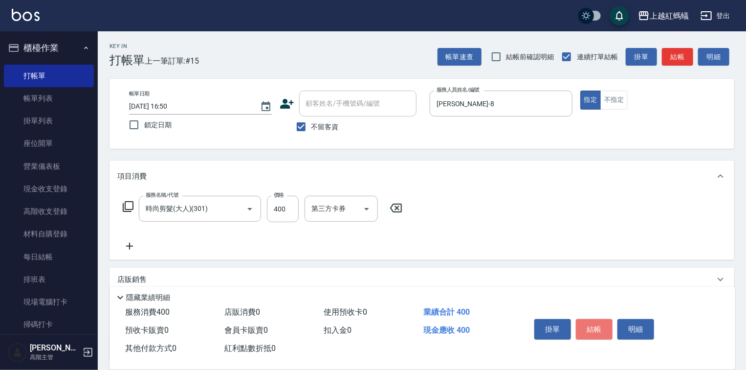
click at [594, 325] on button "結帳" at bounding box center [594, 329] width 37 height 21
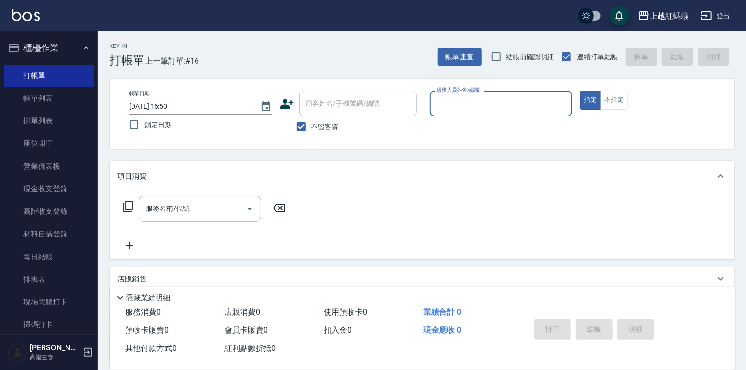
click at [491, 105] on input "服務人員姓名/編號" at bounding box center [501, 103] width 134 height 17
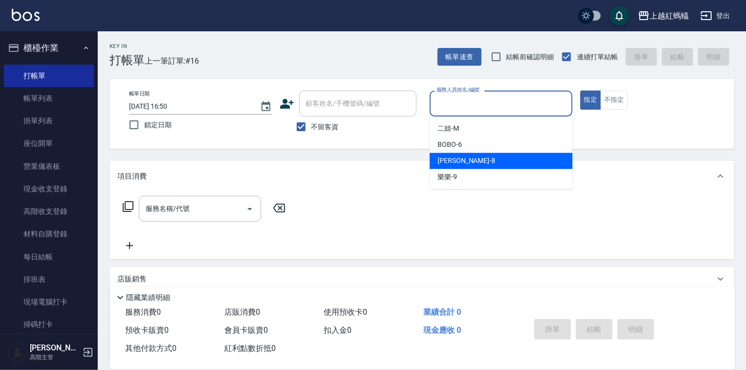
click at [489, 156] on div "[PERSON_NAME] -8" at bounding box center [501, 161] width 143 height 16
type input "[PERSON_NAME]-8"
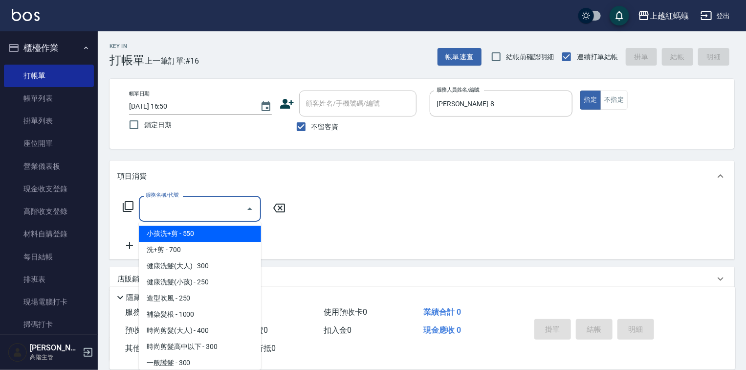
click at [199, 207] on input "服務名稱/代號" at bounding box center [192, 208] width 99 height 17
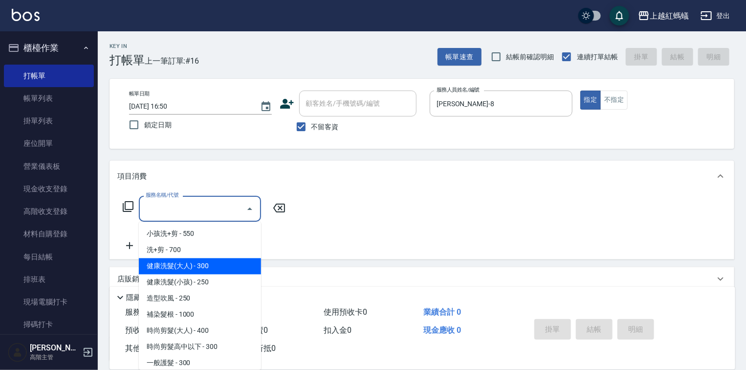
click at [210, 266] on span "健康洗髮(大人) - 300" at bounding box center [200, 266] width 122 height 16
type input "健康洗髮(大人)(201)"
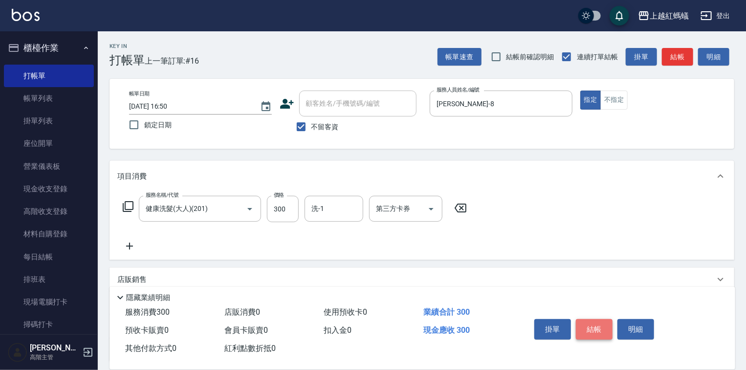
click at [596, 329] on button "結帳" at bounding box center [594, 329] width 37 height 21
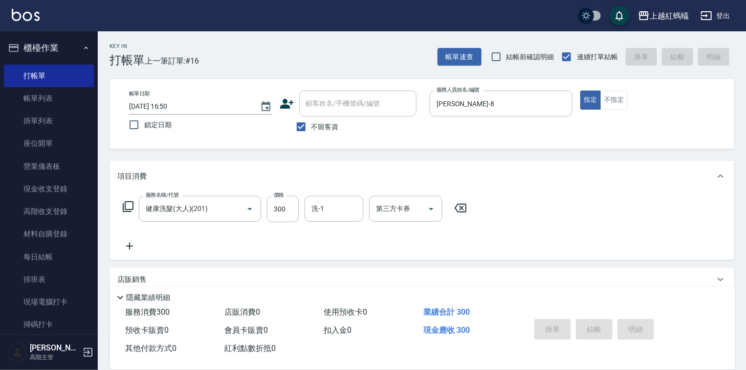
type input "[DATE] 17:04"
